Goal: Information Seeking & Learning: Learn about a topic

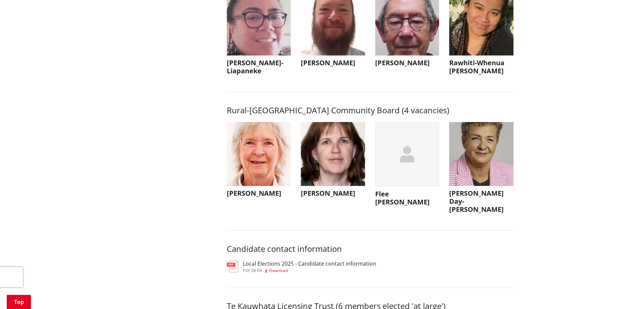
scroll to position [2959, 0]
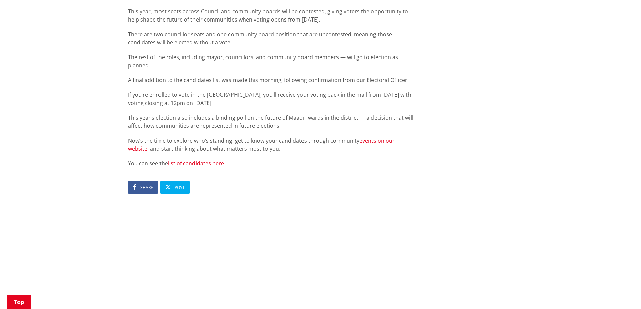
scroll to position [404, 0]
click at [204, 159] on link "list of candidates here." at bounding box center [197, 162] width 58 height 7
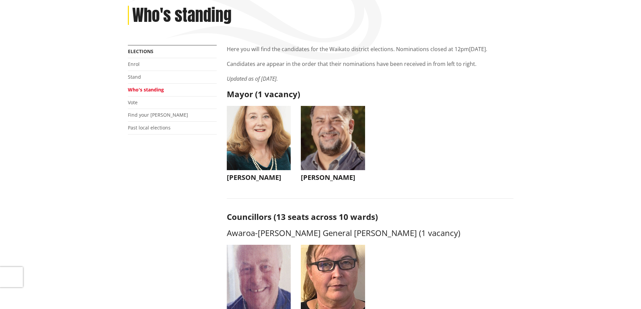
scroll to position [101, 0]
